Goal: Transaction & Acquisition: Purchase product/service

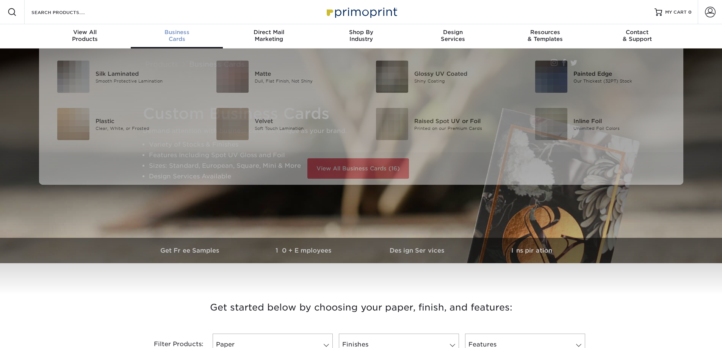
click at [179, 38] on div "Business Cards" at bounding box center [177, 36] width 92 height 14
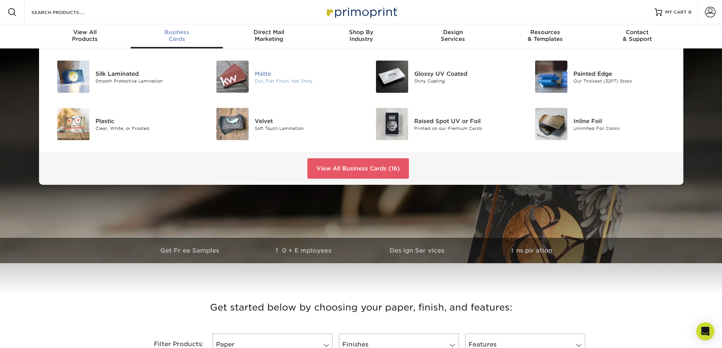
click at [232, 72] on img at bounding box center [232, 77] width 32 height 32
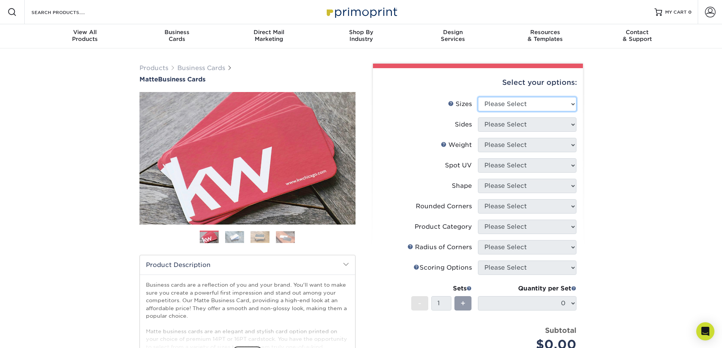
click at [533, 97] on select "Please Select 1.5" x 3.5" - Mini 1.75" x 3.5" - Mini 2" x 2" - Square 2" x 3" -…" at bounding box center [527, 104] width 99 height 14
select select "2.00x3.50"
click at [478, 97] on select "Please Select 1.5" x 3.5" - Mini 1.75" x 3.5" - Mini 2" x 2" - Square 2" x 3" -…" at bounding box center [527, 104] width 99 height 14
click at [529, 121] on select "Please Select Print Both Sides Print Front Only" at bounding box center [527, 125] width 99 height 14
select select "13abbda7-1d64-4f25-8bb2-c179b224825d"
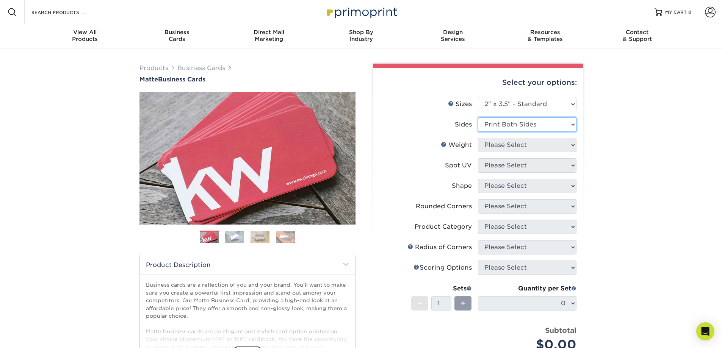
click at [478, 118] on select "Please Select Print Both Sides Print Front Only" at bounding box center [527, 125] width 99 height 14
click at [520, 144] on select "Please Select 16PT 14PT" at bounding box center [527, 145] width 99 height 14
select select "16PT"
click at [478, 138] on select "Please Select 16PT 14PT" at bounding box center [527, 145] width 99 height 14
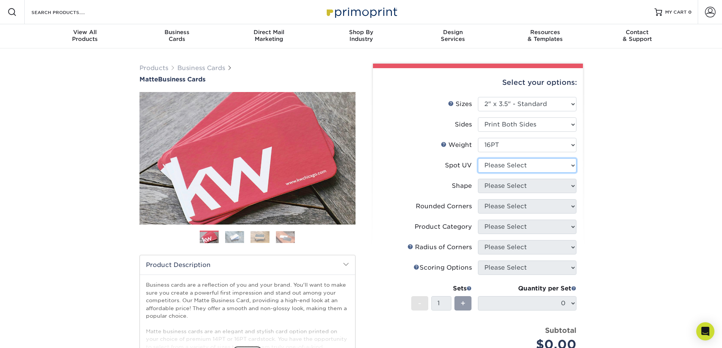
click at [534, 167] on select "Please Select No Spot UV Front and Back (Both Sides) Front Only Back Only" at bounding box center [527, 165] width 99 height 14
select select "3"
click at [478, 158] on select "Please Select No Spot UV Front and Back (Both Sides) Front Only Back Only" at bounding box center [527, 165] width 99 height 14
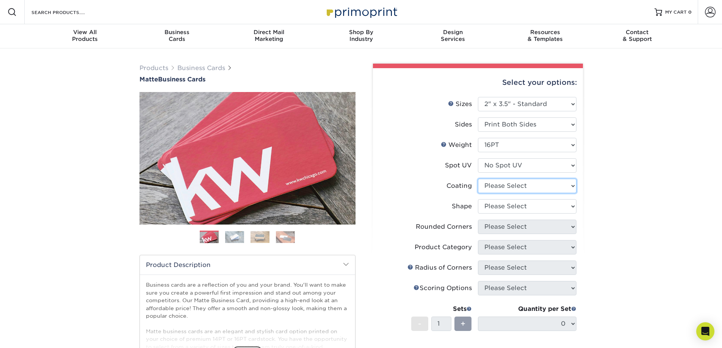
click at [520, 186] on select at bounding box center [527, 186] width 99 height 14
select select "121bb7b5-3b4d-429f-bd8d-bbf80e953313"
click at [478, 179] on select at bounding box center [527, 186] width 99 height 14
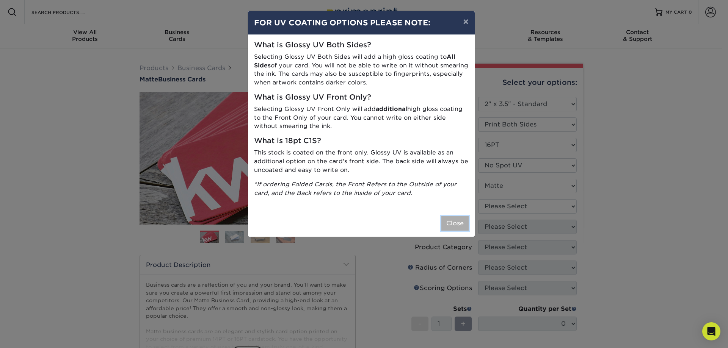
click at [458, 224] on button "Close" at bounding box center [454, 223] width 27 height 14
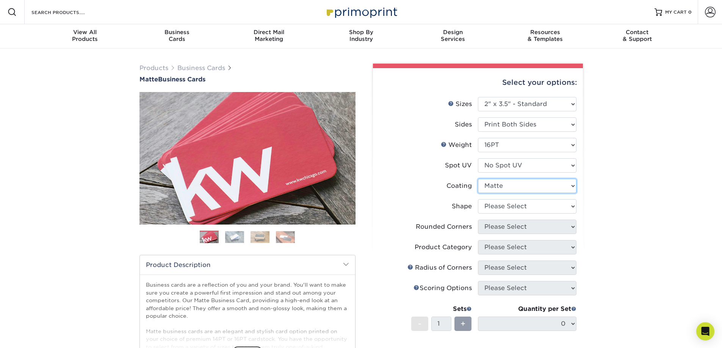
click at [513, 184] on select at bounding box center [527, 186] width 99 height 14
click at [505, 208] on select "Please Select Standard Oval" at bounding box center [527, 206] width 99 height 14
select select "standard"
click at [478, 199] on select "Please Select Standard Oval" at bounding box center [527, 206] width 99 height 14
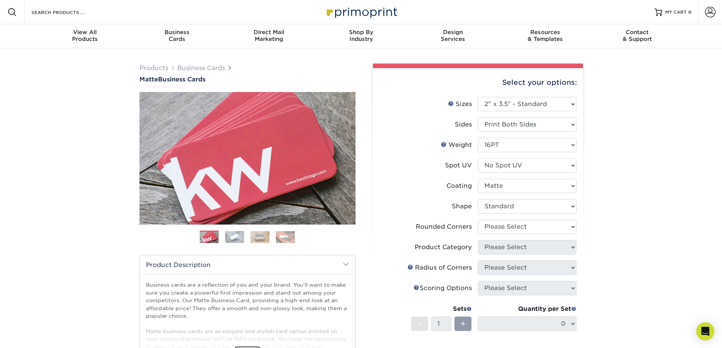
click at [431, 203] on label "Shape" at bounding box center [429, 206] width 99 height 14
click at [506, 227] on select "Please Select Yes - Round 2 Corners Yes - Round 4 Corners No" at bounding box center [527, 227] width 99 height 14
select select "0"
click at [478, 220] on select "Please Select Yes - Round 2 Corners Yes - Round 4 Corners No" at bounding box center [527, 227] width 99 height 14
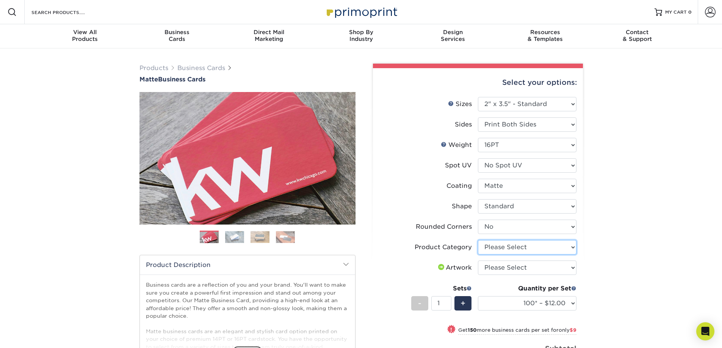
click at [507, 249] on select "Please Select Business Cards" at bounding box center [527, 247] width 99 height 14
select select "3b5148f1-0588-4f88-a218-97bcfdce65c1"
click at [478, 240] on select "Please Select Business Cards" at bounding box center [527, 247] width 99 height 14
click at [505, 268] on select "Please Select I will upload files I need a design - $100" at bounding box center [527, 268] width 99 height 14
